Goal: Check status: Check status

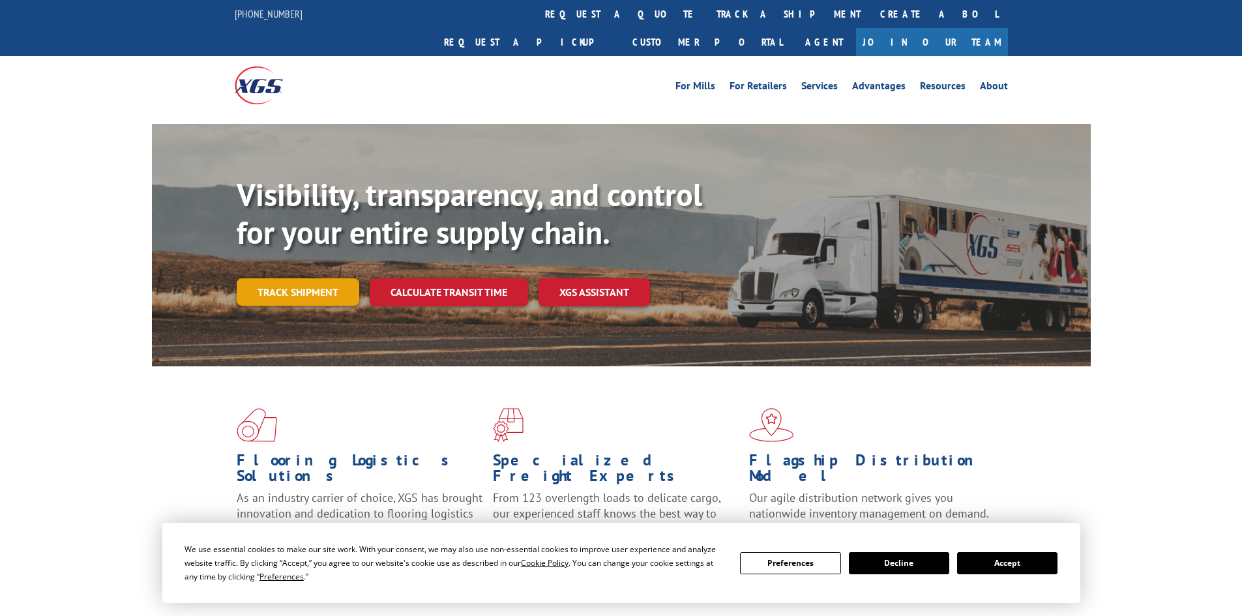
click at [269, 278] on link "Track shipment" at bounding box center [298, 291] width 123 height 27
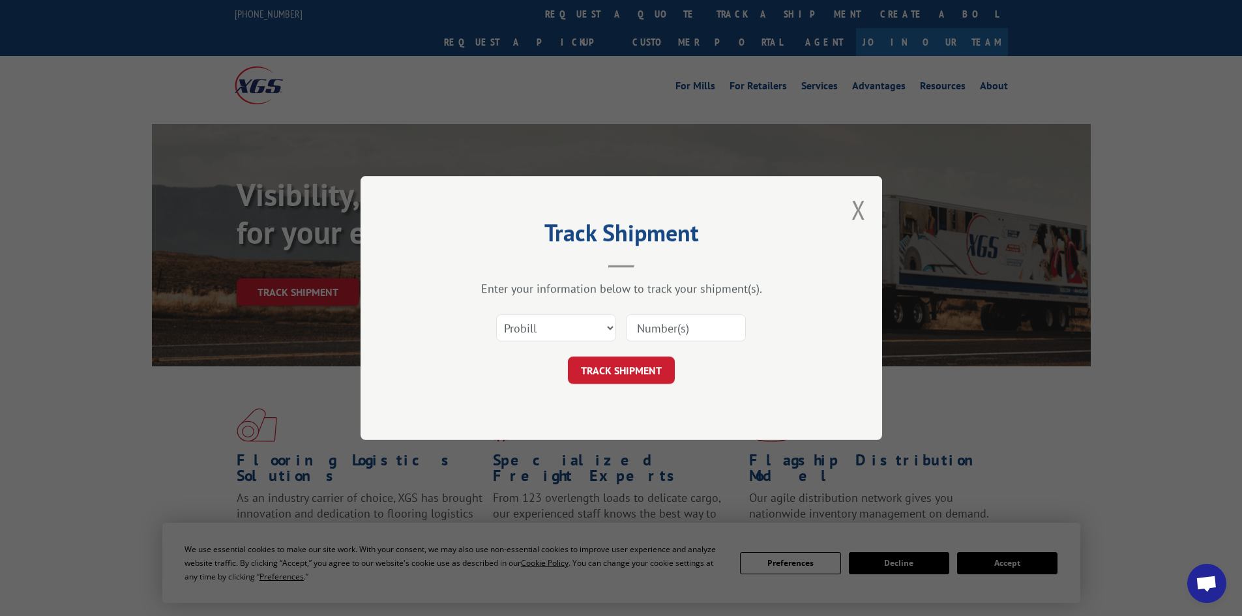
click at [699, 322] on input at bounding box center [686, 327] width 120 height 27
paste input "15472378"
type input "15472378"
click at [653, 369] on button "TRACK SHIPMENT" at bounding box center [621, 370] width 107 height 27
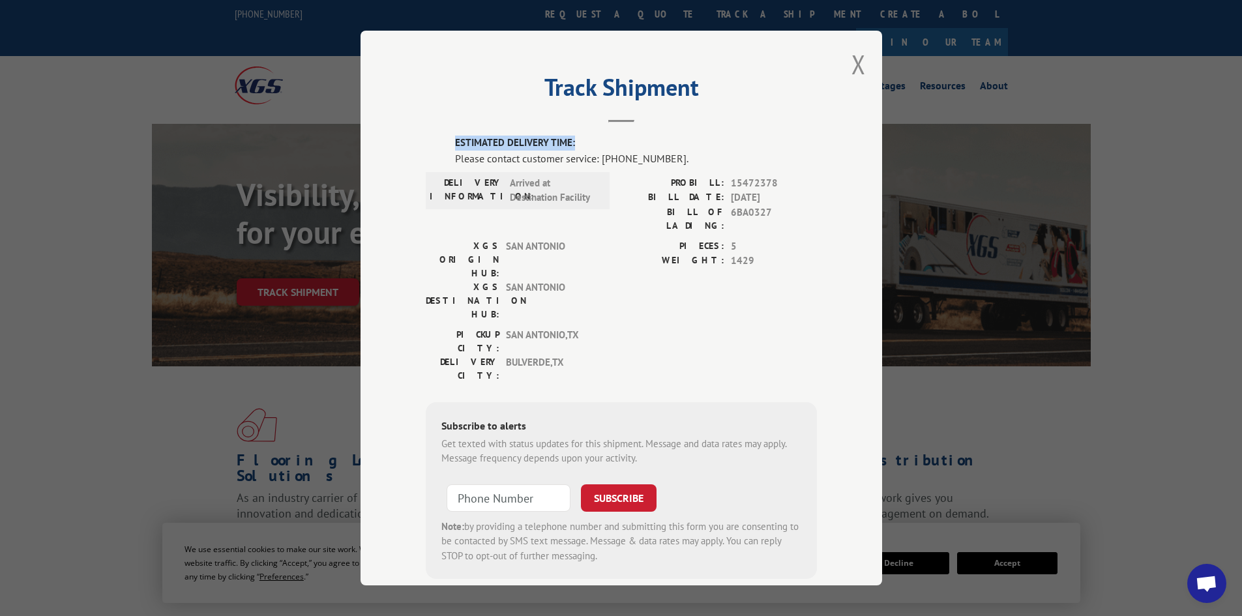
drag, startPoint x: 571, startPoint y: 142, endPoint x: 434, endPoint y: 154, distance: 137.5
click at [441, 151] on div "ESTIMATED DELIVERY TIME: Please contact customer service: [PHONE_NUMBER]. DELIV…" at bounding box center [621, 358] width 391 height 444
click at [595, 280] on div "XGS DESTINATION HUB: [GEOGRAPHIC_DATA]" at bounding box center [514, 300] width 176 height 41
click at [852, 63] on button "Close modal" at bounding box center [859, 64] width 14 height 35
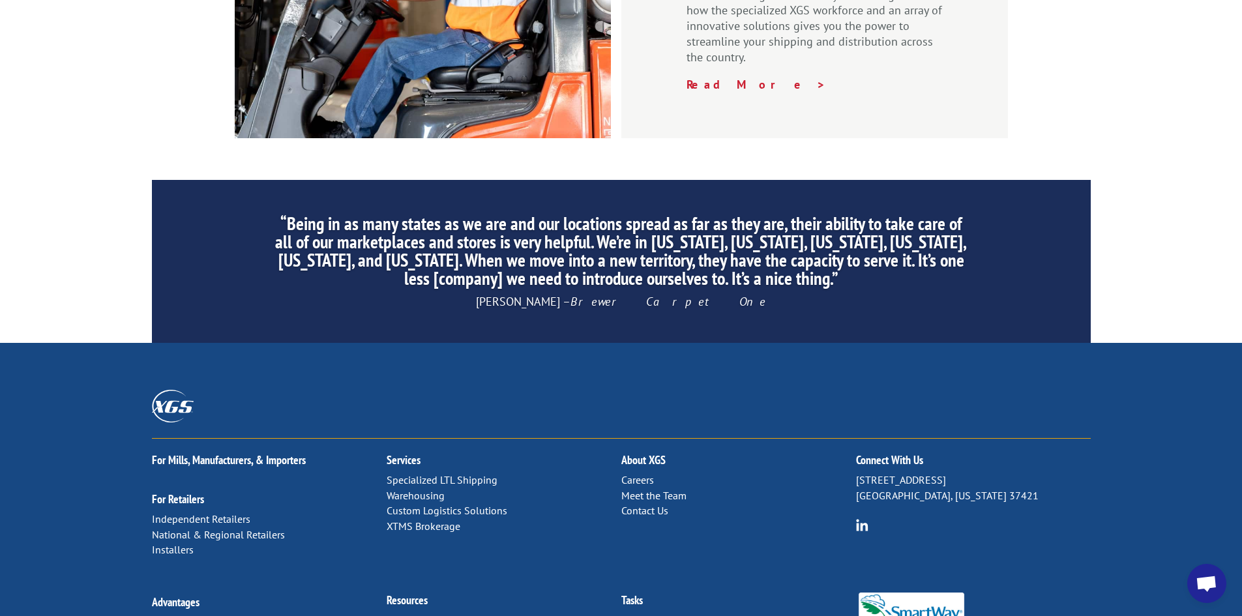
scroll to position [1965, 0]
